Goal: Task Accomplishment & Management: Complete application form

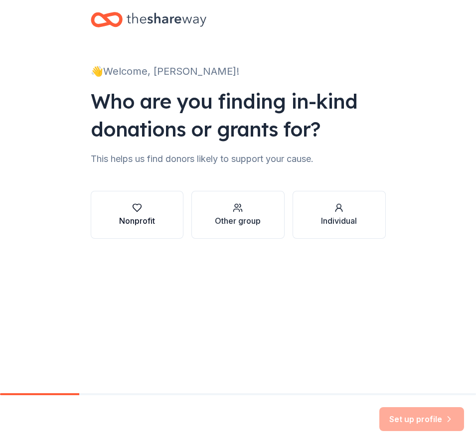
click at [127, 226] on div "Nonprofit" at bounding box center [137, 221] width 36 height 12
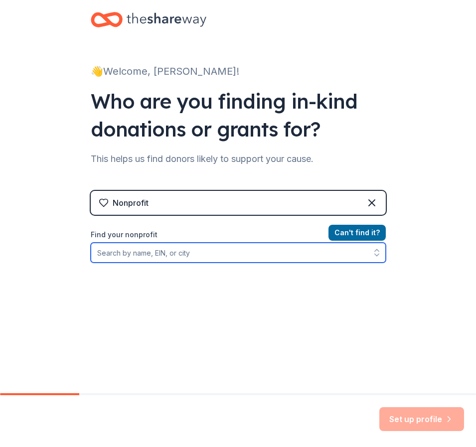
click at [136, 255] on input "Find your nonprofit" at bounding box center [238, 253] width 295 height 20
type input "St Jude"
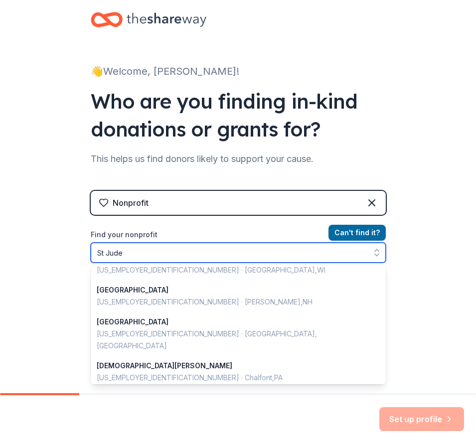
scroll to position [249, 0]
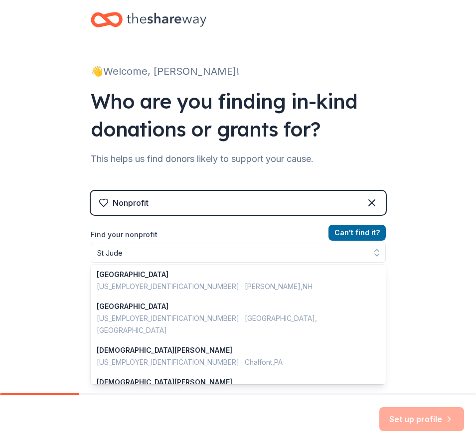
click at [162, 204] on div "Nonprofit Can ' t find it? Find your nonprofit St Jude St Jude Inc [US_EMPLOYER…" at bounding box center [238, 276] width 295 height 171
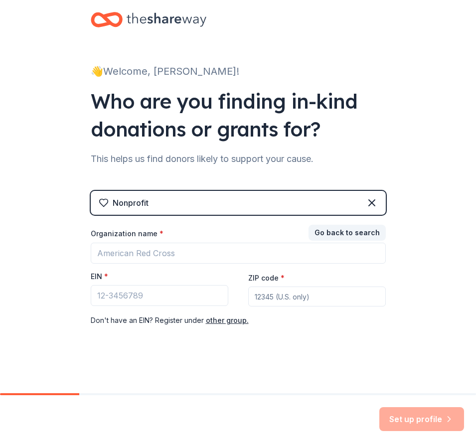
click at [148, 205] on div "Nonprofit" at bounding box center [238, 203] width 295 height 24
click at [373, 202] on icon at bounding box center [372, 203] width 12 height 12
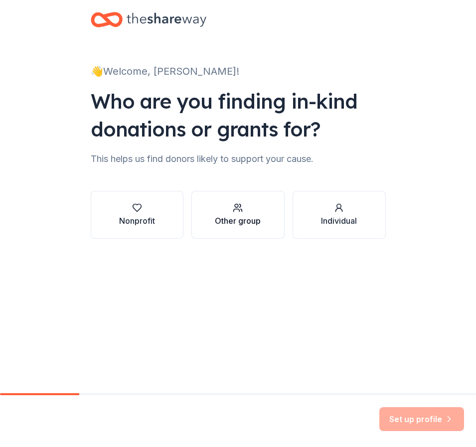
click at [230, 225] on div "Other group" at bounding box center [238, 221] width 46 height 12
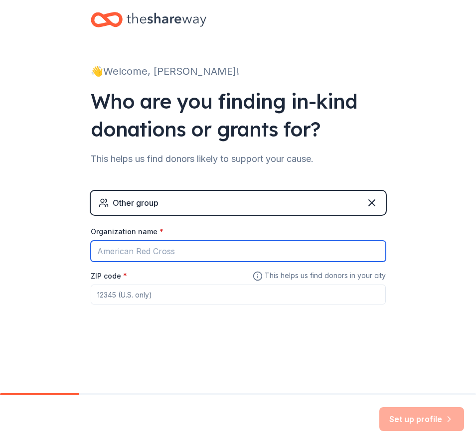
click at [163, 252] on input "Organization name *" at bounding box center [238, 251] width 295 height 21
click at [94, 253] on input "St. [DEMOGRAPHIC_DATA] Children's" at bounding box center [238, 251] width 295 height 21
click at [248, 253] on input "[PERSON_NAME], Inc. - St. [DEMOGRAPHIC_DATA] Children's" at bounding box center [238, 251] width 295 height 21
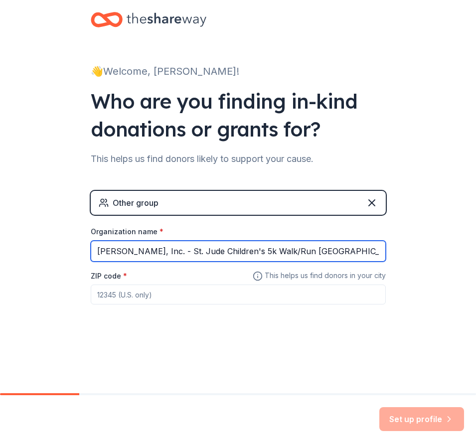
type input "[PERSON_NAME], Inc. - St. Jude Children's 5k Walk/Run [GEOGRAPHIC_DATA]"
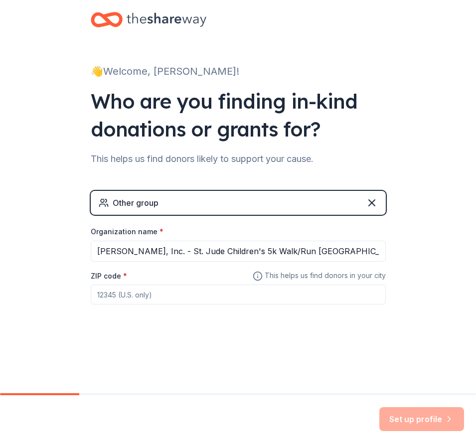
click at [161, 299] on input "ZIP code *" at bounding box center [238, 294] width 295 height 20
type input "15332"
click at [404, 416] on button "Set up profile" at bounding box center [421, 419] width 85 height 24
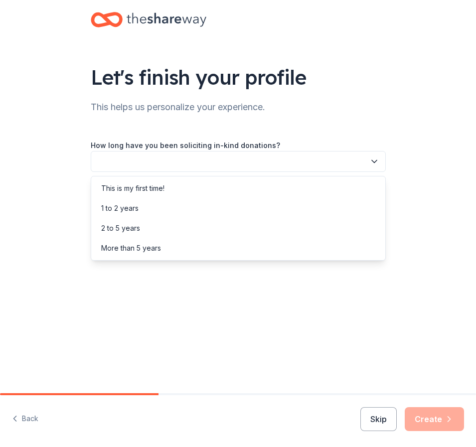
click at [125, 165] on button "button" at bounding box center [238, 161] width 295 height 21
click at [130, 185] on div "This is my first time!" at bounding box center [132, 188] width 63 height 12
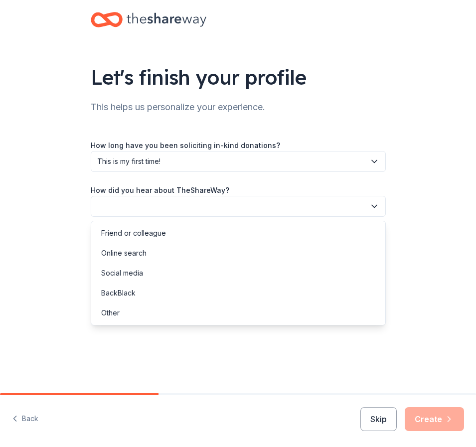
click at [136, 206] on button "button" at bounding box center [238, 206] width 295 height 21
click at [145, 248] on div "Online search" at bounding box center [123, 253] width 45 height 12
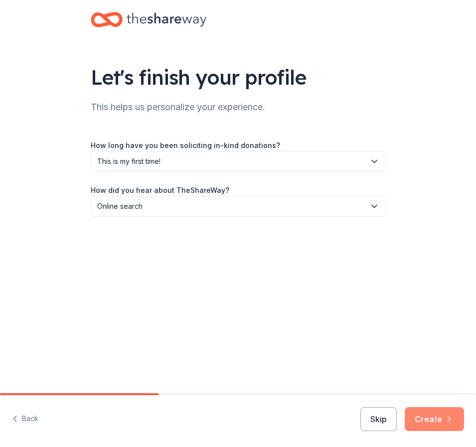
click at [439, 420] on button "Create" at bounding box center [433, 419] width 59 height 24
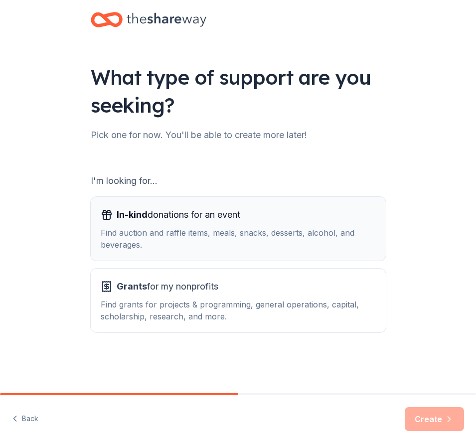
click at [196, 243] on div "Find auction and raffle items, meals, snacks, desserts, alcohol, and beverages." at bounding box center [238, 239] width 275 height 24
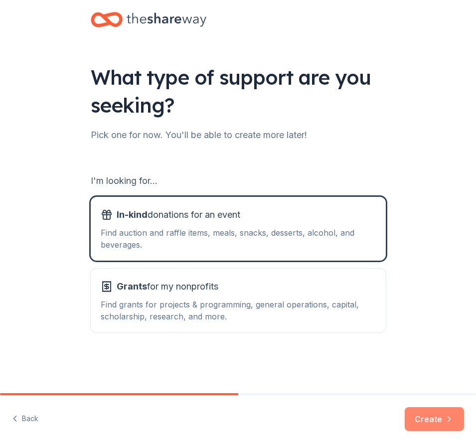
click at [440, 423] on button "Create" at bounding box center [433, 419] width 59 height 24
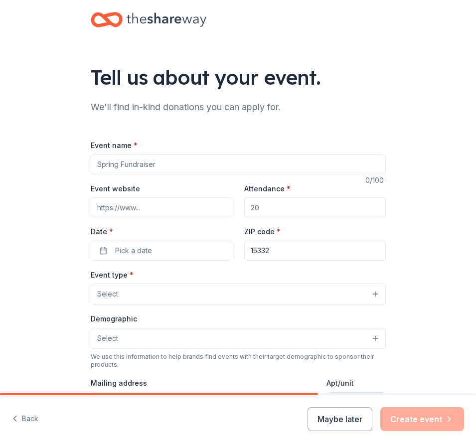
click at [112, 166] on input "Event name *" at bounding box center [238, 164] width 295 height 20
click at [264, 211] on input "Attendance *" at bounding box center [314, 207] width 141 height 20
type input "70"
click at [144, 252] on span "Pick a date" at bounding box center [133, 251] width 37 height 12
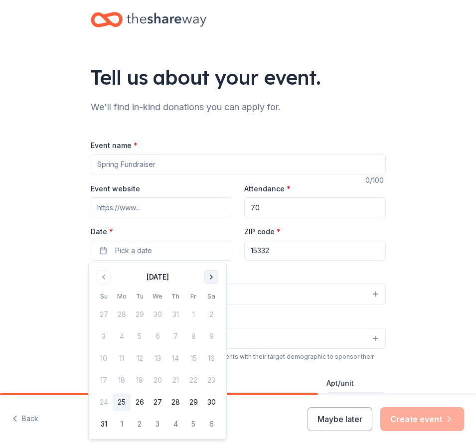
click at [210, 274] on button "Go to next month" at bounding box center [211, 277] width 14 height 14
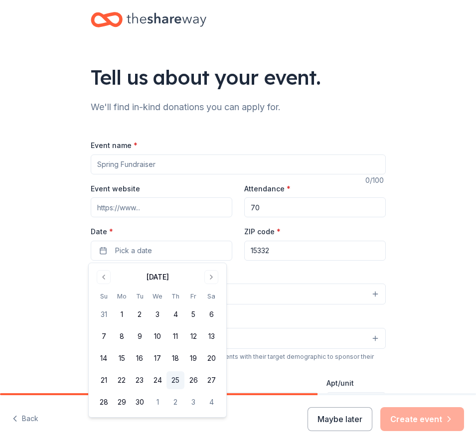
click at [173, 381] on button "25" at bounding box center [175, 380] width 18 height 18
click at [276, 259] on input "15332" at bounding box center [314, 251] width 141 height 20
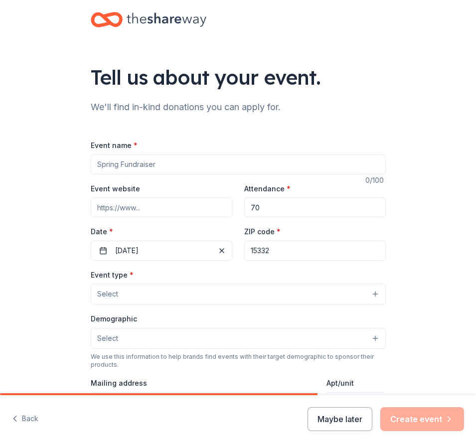
click at [164, 296] on button "Select" at bounding box center [238, 293] width 295 height 21
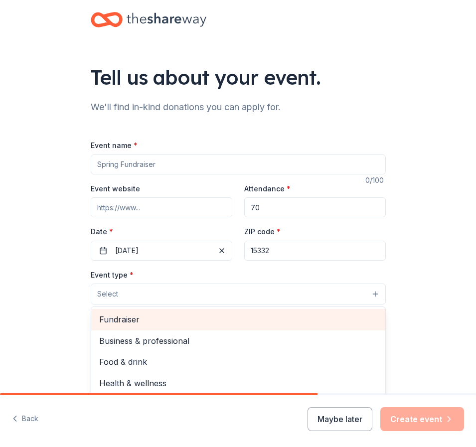
click at [144, 319] on span "Fundraiser" at bounding box center [238, 319] width 278 height 13
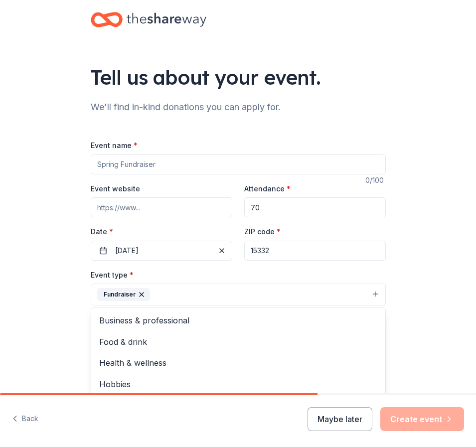
drag, startPoint x: 61, startPoint y: 320, endPoint x: 62, endPoint y: 330, distance: 10.5
click at [61, 320] on div "Tell us about your event. We'll find in-kind donations you can apply for. Event…" at bounding box center [238, 324] width 476 height 648
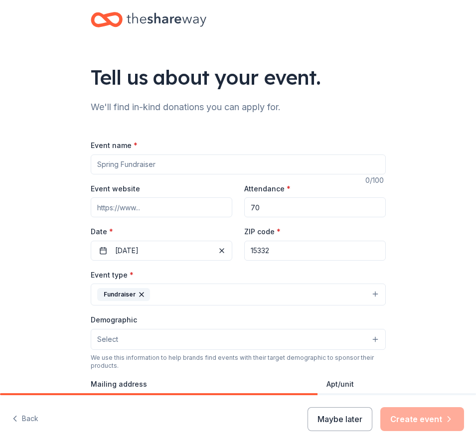
click at [133, 338] on button "Select" at bounding box center [238, 339] width 295 height 21
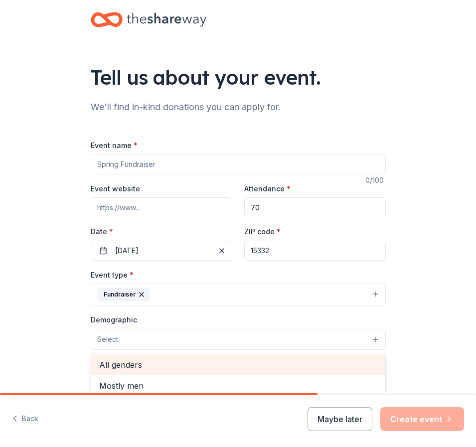
click at [134, 365] on span "All genders" at bounding box center [238, 364] width 278 height 13
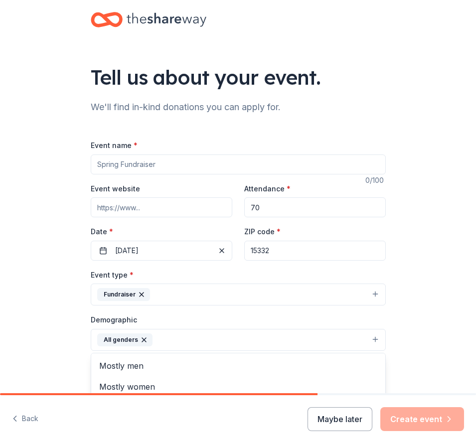
click at [56, 330] on div "Tell us about your event. We'll find in-kind donations you can apply for. Event…" at bounding box center [238, 324] width 476 height 649
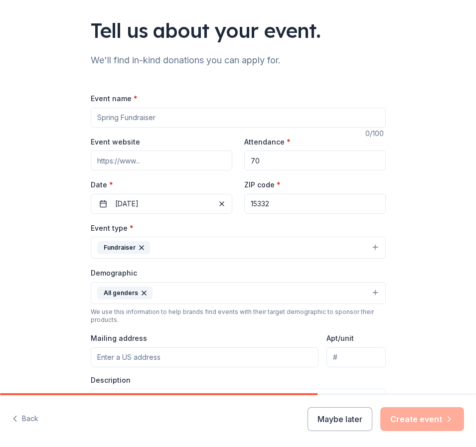
scroll to position [100, 0]
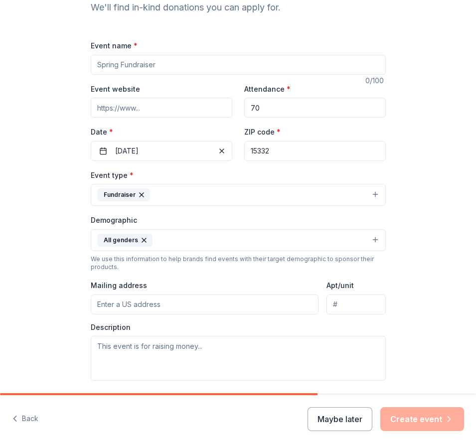
click at [115, 302] on input "Mailing address" at bounding box center [205, 304] width 228 height 20
type input "2559 State route 88"
click at [48, 300] on div "Tell us about your event. We'll find in-kind donations you can apply for. Event…" at bounding box center [238, 224] width 476 height 649
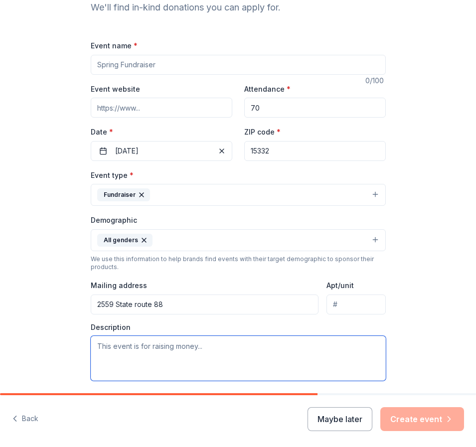
click at [128, 352] on textarea at bounding box center [238, 358] width 295 height 45
click at [119, 350] on textarea at bounding box center [238, 358] width 295 height 45
paste textarea "To Whom it may concern, [PERSON_NAME], Inc. is pleased to announce its role as …"
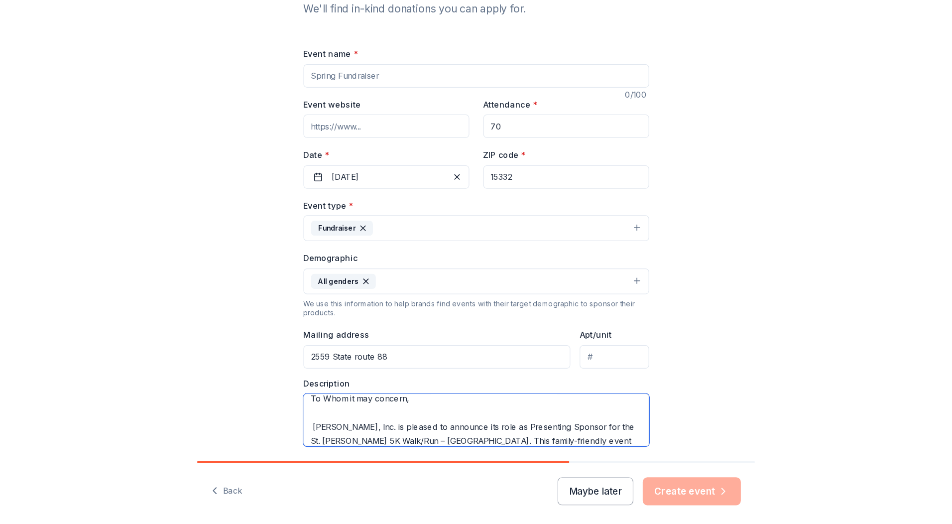
scroll to position [0, 0]
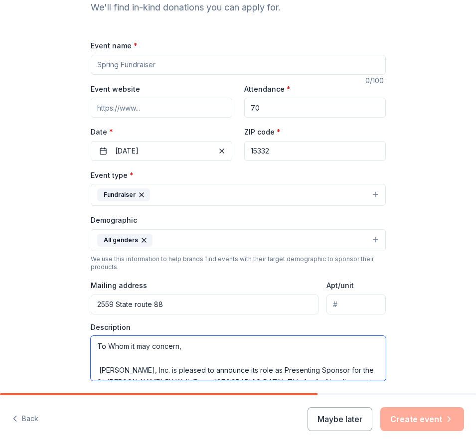
type textarea "To Whom it may concern, [PERSON_NAME], Inc. is pleased to announce its role as …"
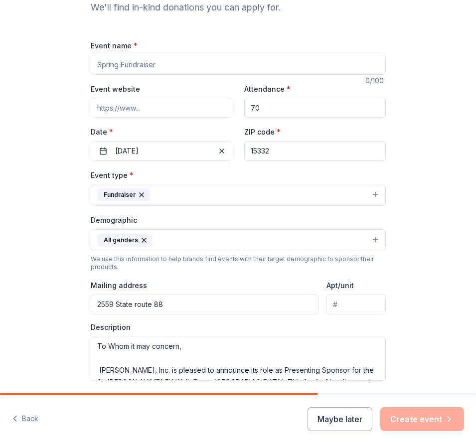
drag, startPoint x: 135, startPoint y: 65, endPoint x: 176, endPoint y: 64, distance: 41.3
click at [136, 65] on input "Event name *" at bounding box center [238, 65] width 295 height 20
type input "S"
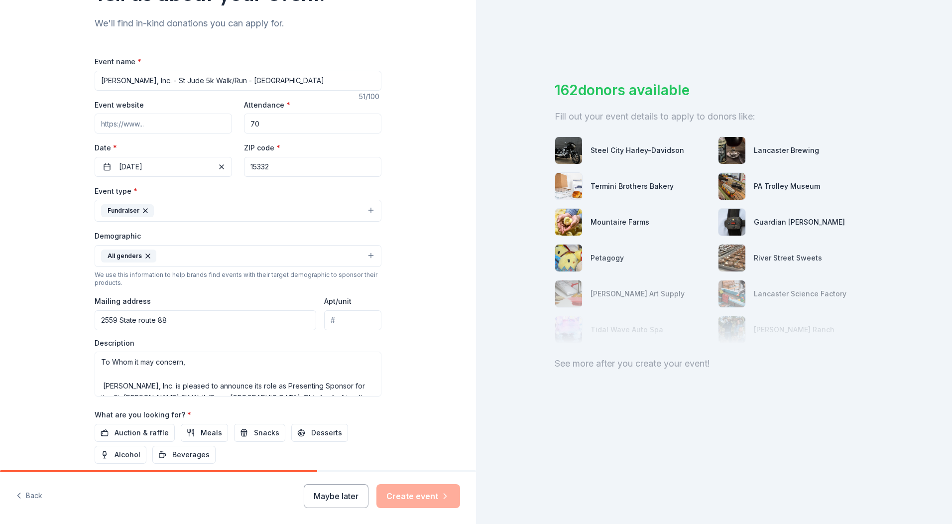
type input "[PERSON_NAME], Inc. - St Jude 5k Walk/Run - [GEOGRAPHIC_DATA]"
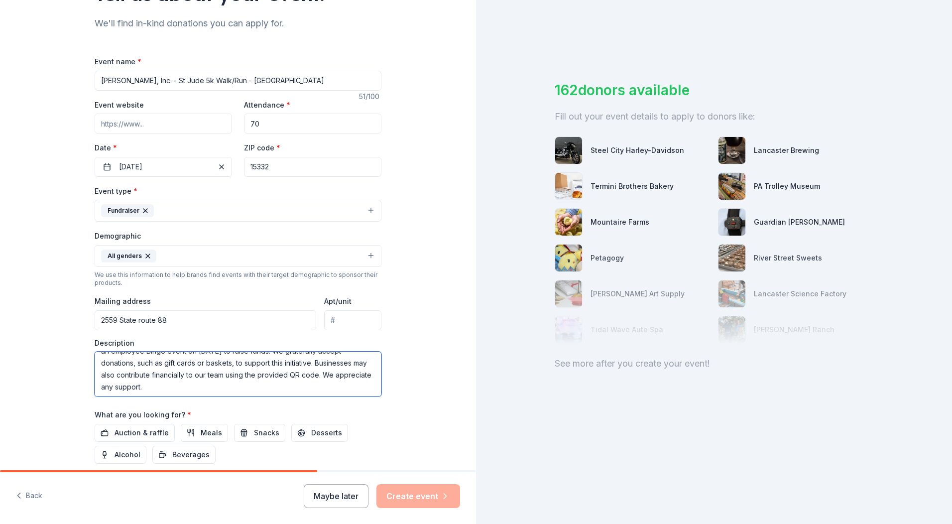
scroll to position [100, 0]
drag, startPoint x: 159, startPoint y: 384, endPoint x: 130, endPoint y: 374, distance: 30.4
click at [130, 374] on textarea "To Whom it may concern, [PERSON_NAME], Inc. is pleased to announce its role as …" at bounding box center [238, 374] width 287 height 45
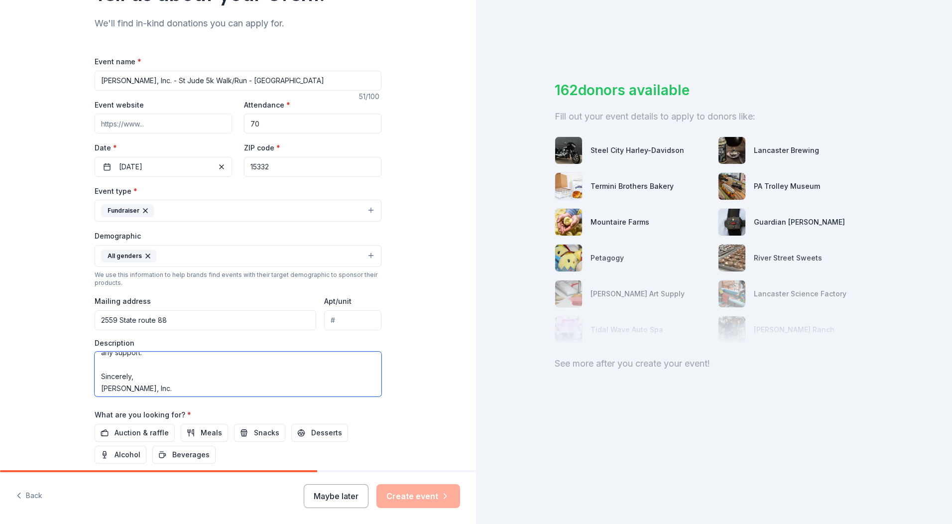
scroll to position [131, 0]
type textarea "To Whom it may concern, [PERSON_NAME], Inc. is pleased to announce its role as …"
click at [382, 416] on div "Tell us about your event. We'll find in-kind donations you can apply for. Event…" at bounding box center [238, 232] width 319 height 665
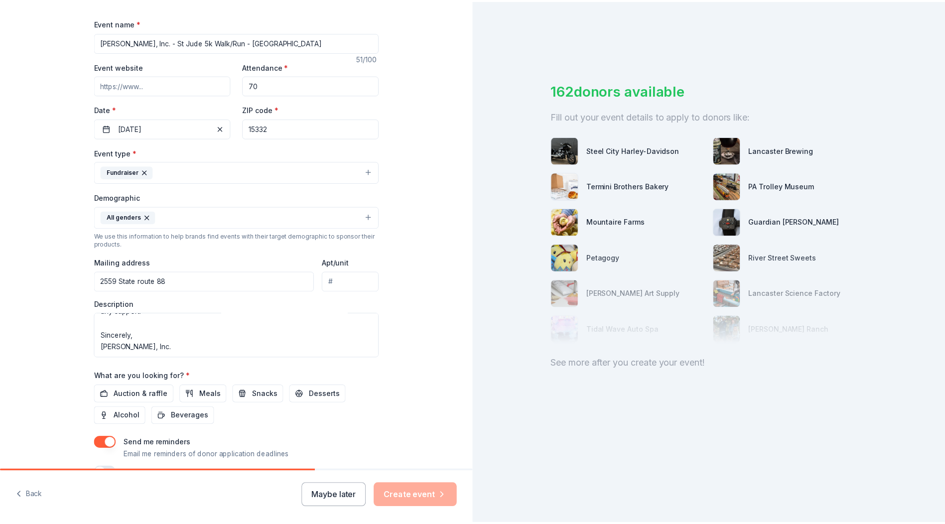
scroll to position [195, 0]
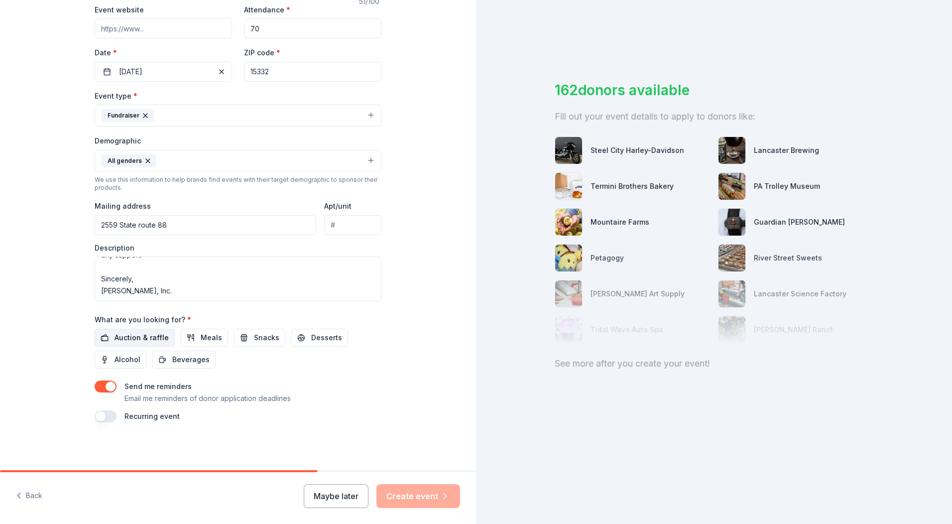
click at [119, 340] on span "Auction & raffle" at bounding box center [142, 338] width 54 height 12
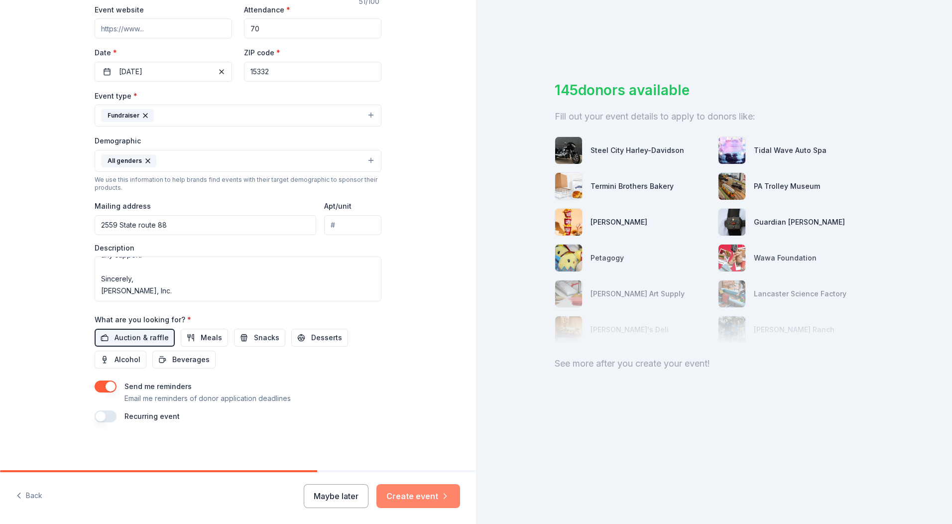
click at [408, 446] on button "Create event" at bounding box center [419, 496] width 84 height 24
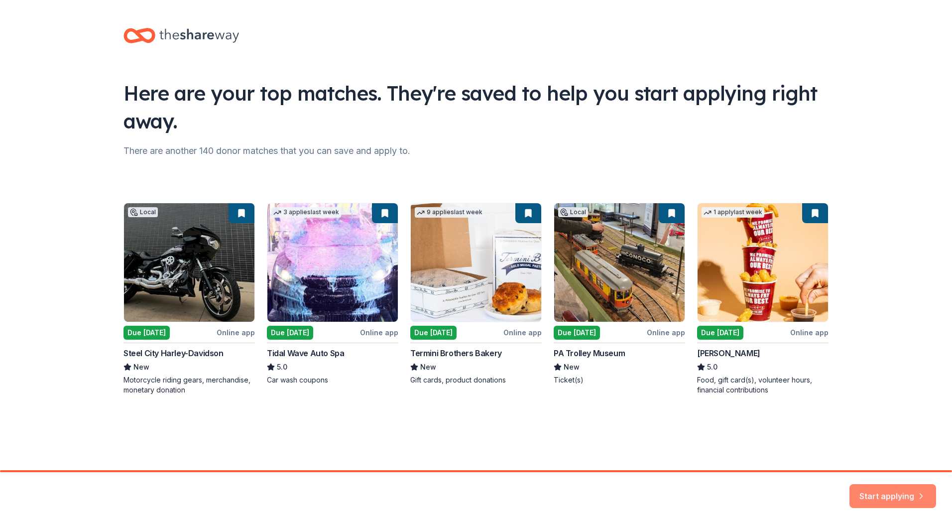
click at [475, 446] on button "Start applying" at bounding box center [893, 490] width 87 height 24
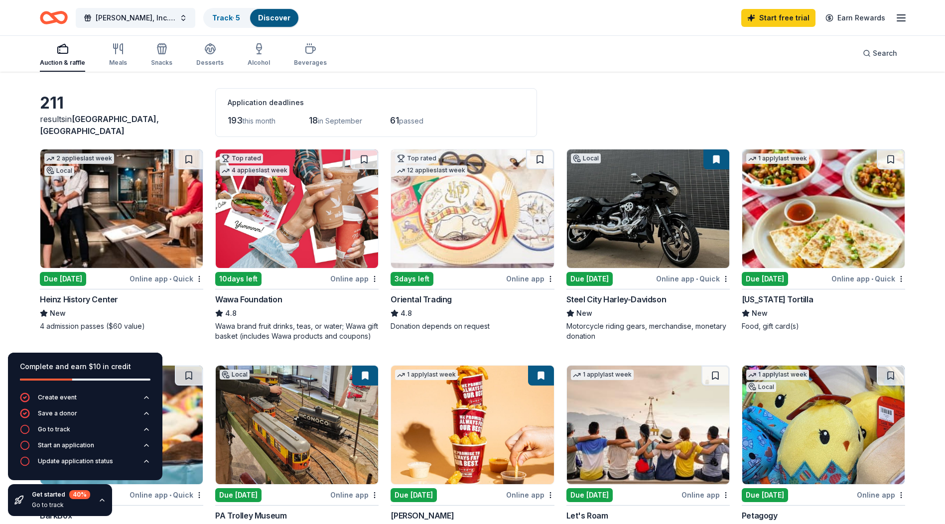
scroll to position [50, 0]
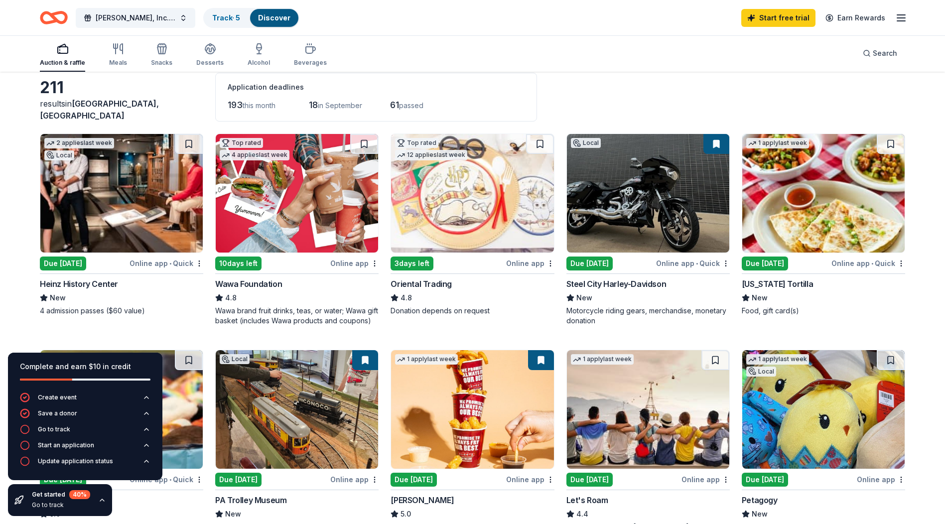
click at [65, 262] on div "Due [DATE]" at bounding box center [63, 263] width 46 height 14
click at [235, 261] on div "10 days left" at bounding box center [238, 263] width 46 height 14
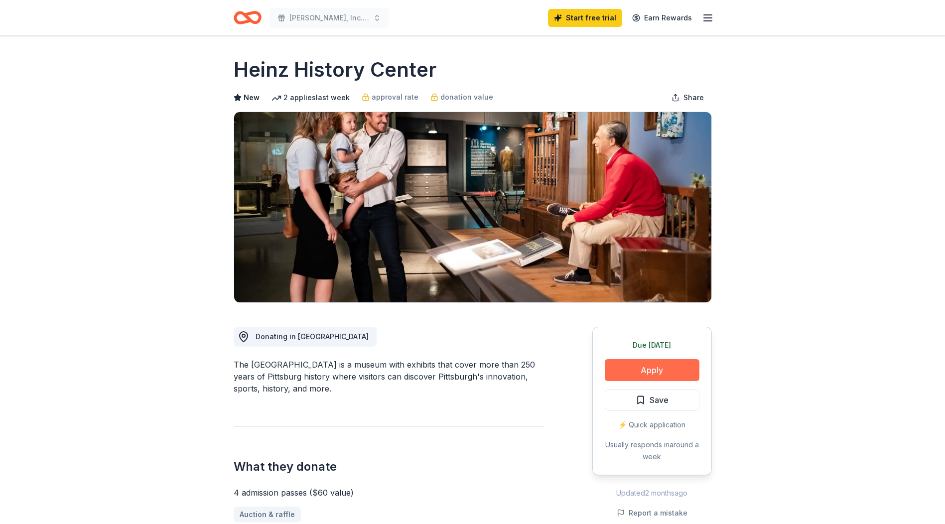
click at [666, 367] on button "Apply" at bounding box center [652, 370] width 95 height 22
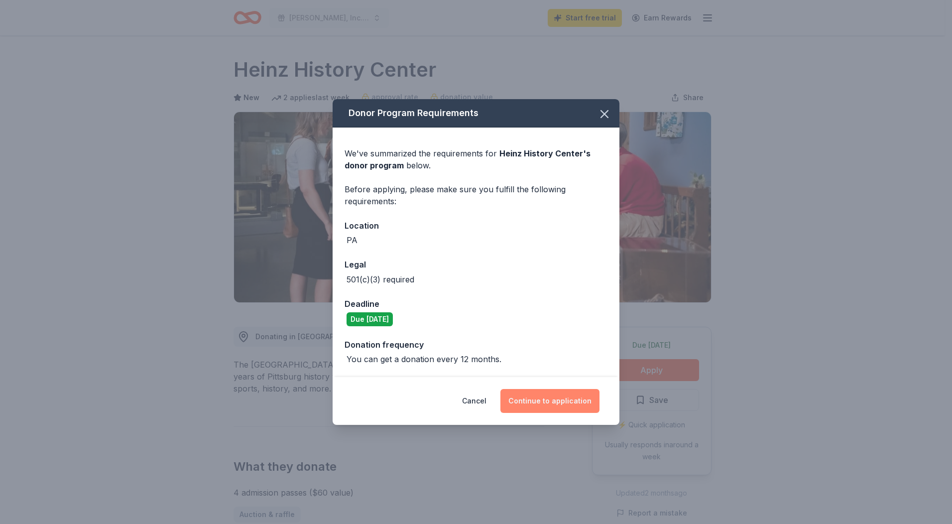
click at [538, 397] on button "Continue to application" at bounding box center [550, 401] width 99 height 24
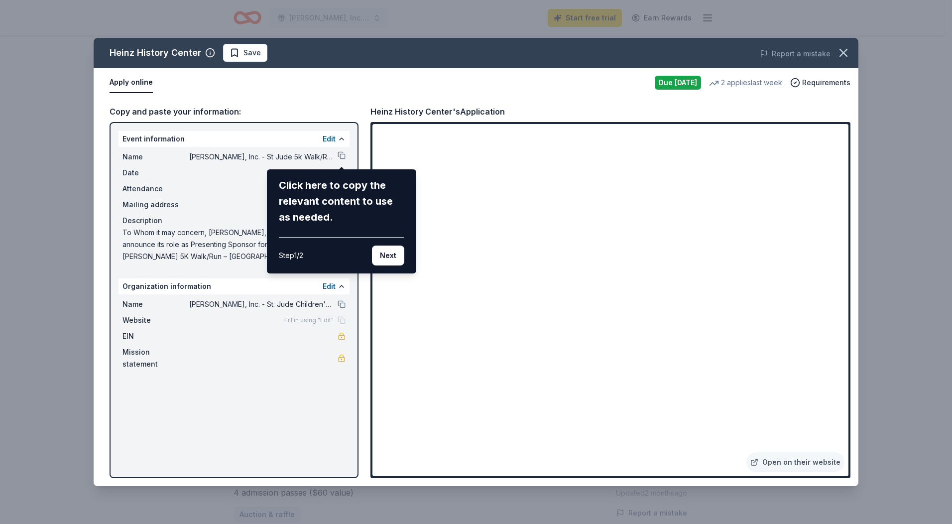
click at [180, 142] on div "Heinz History Center Save Report a mistake Apply online Due tomorrow 2 applies …" at bounding box center [476, 262] width 765 height 448
click at [388, 260] on button "Next" at bounding box center [388, 256] width 32 height 20
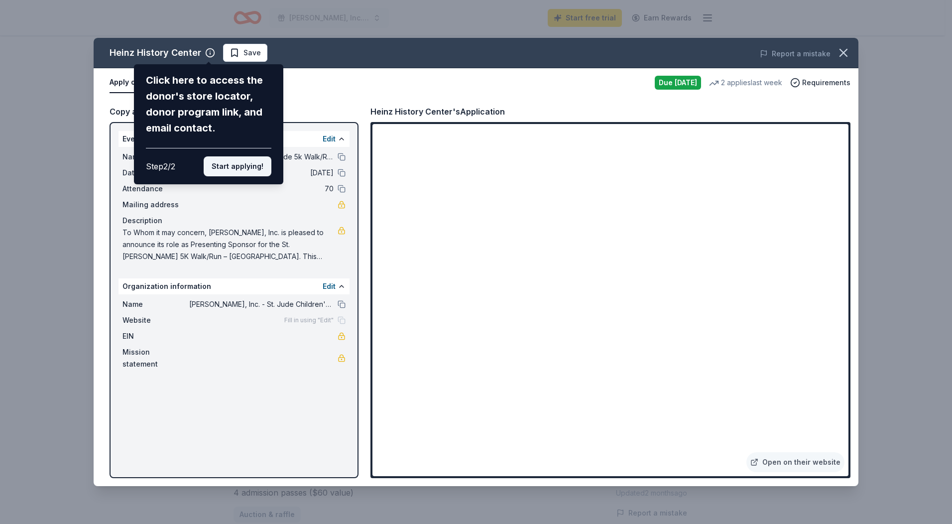
click at [232, 171] on button "Start applying!" at bounding box center [238, 166] width 68 height 20
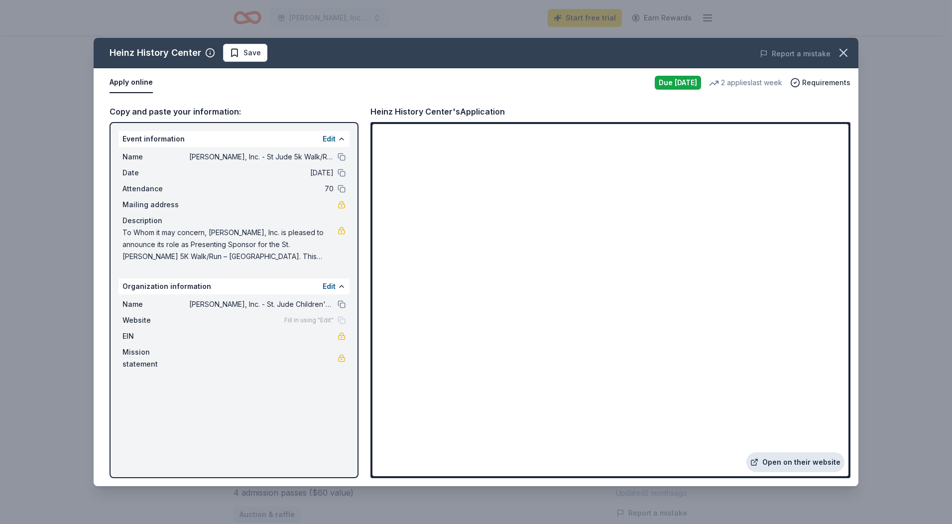
click at [792, 465] on link "Open on their website" at bounding box center [796, 462] width 98 height 20
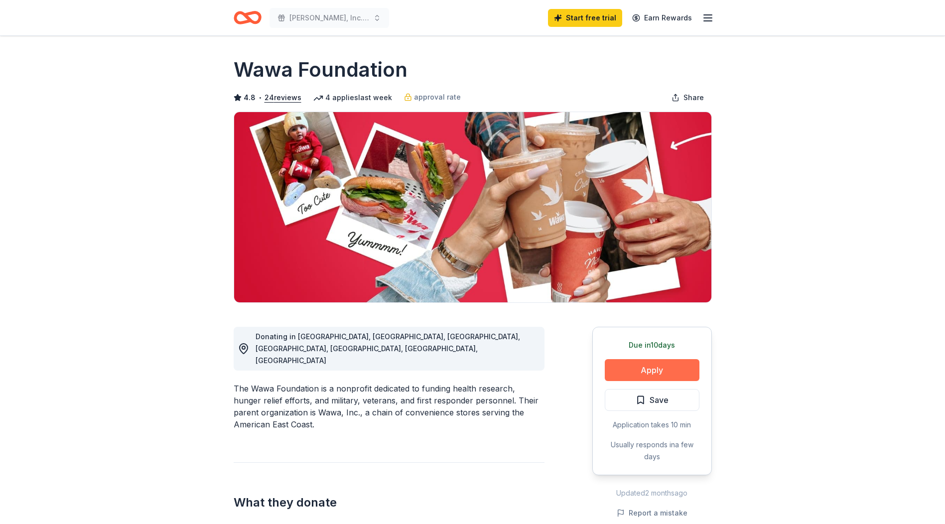
click at [651, 370] on button "Apply" at bounding box center [652, 370] width 95 height 22
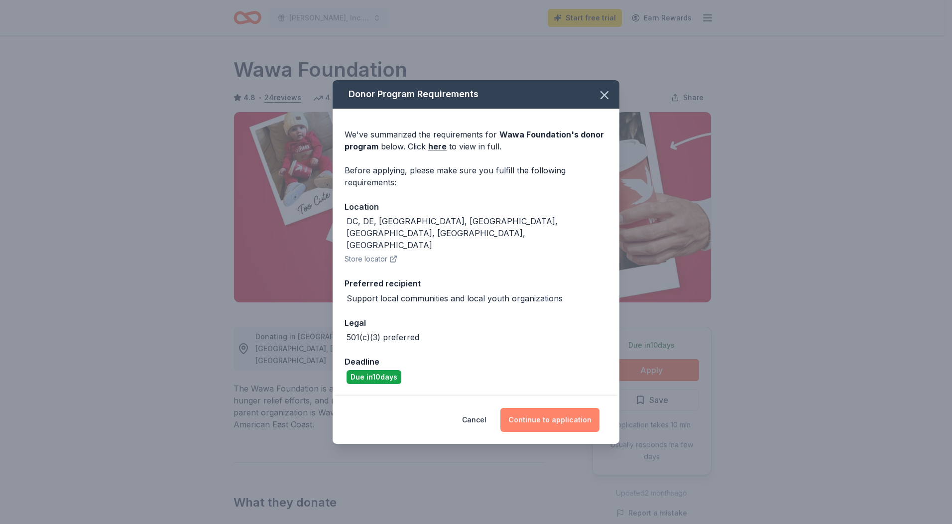
click at [545, 411] on button "Continue to application" at bounding box center [550, 420] width 99 height 24
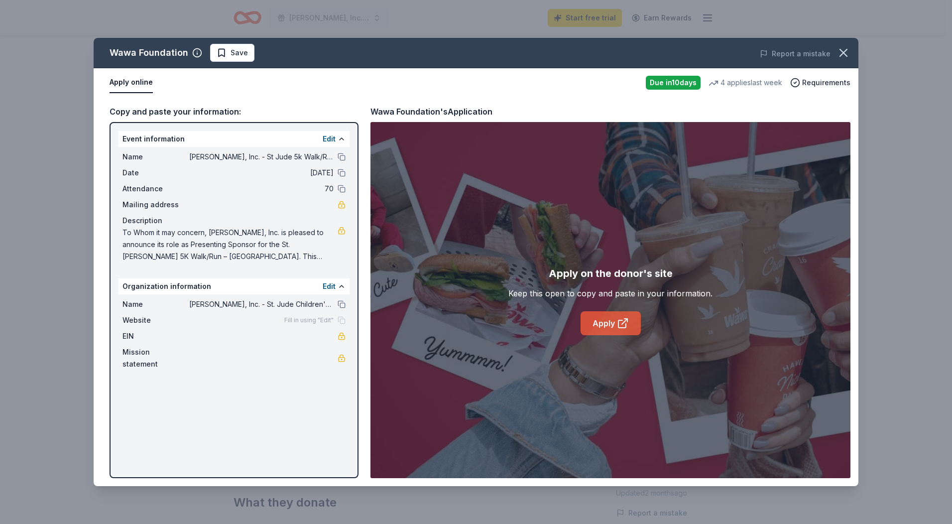
click at [604, 327] on link "Apply" at bounding box center [611, 323] width 60 height 24
